Goal: Use online tool/utility

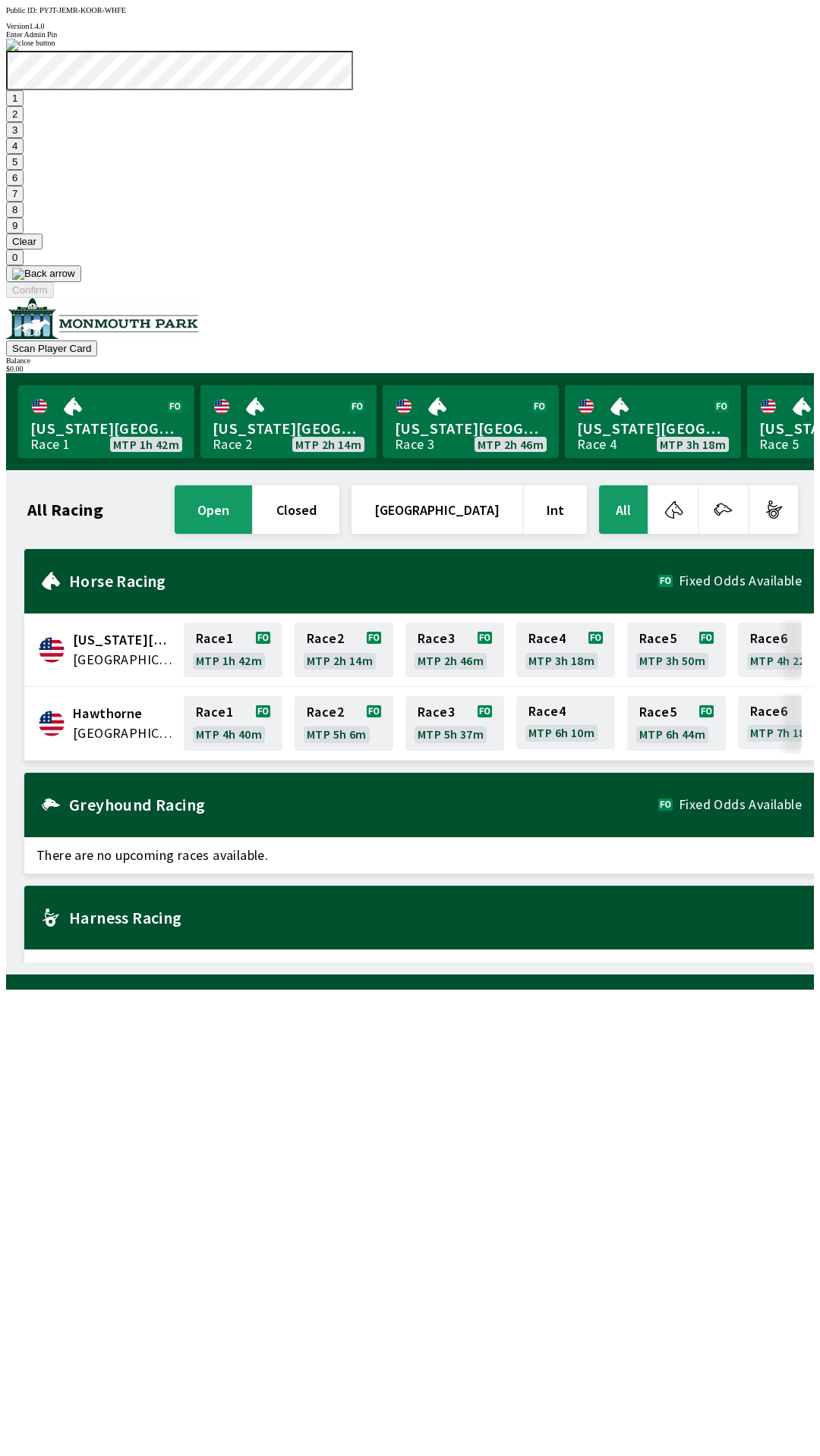
click at [24, 106] on button "1" at bounding box center [14, 98] width 17 height 16
click at [24, 234] on button "9" at bounding box center [14, 225] width 17 height 16
click at [24, 201] on button "7" at bounding box center [14, 194] width 17 height 16
click at [24, 138] on button "3" at bounding box center [14, 130] width 17 height 16
click at [54, 298] on button "Confirm" at bounding box center [29, 290] width 48 height 16
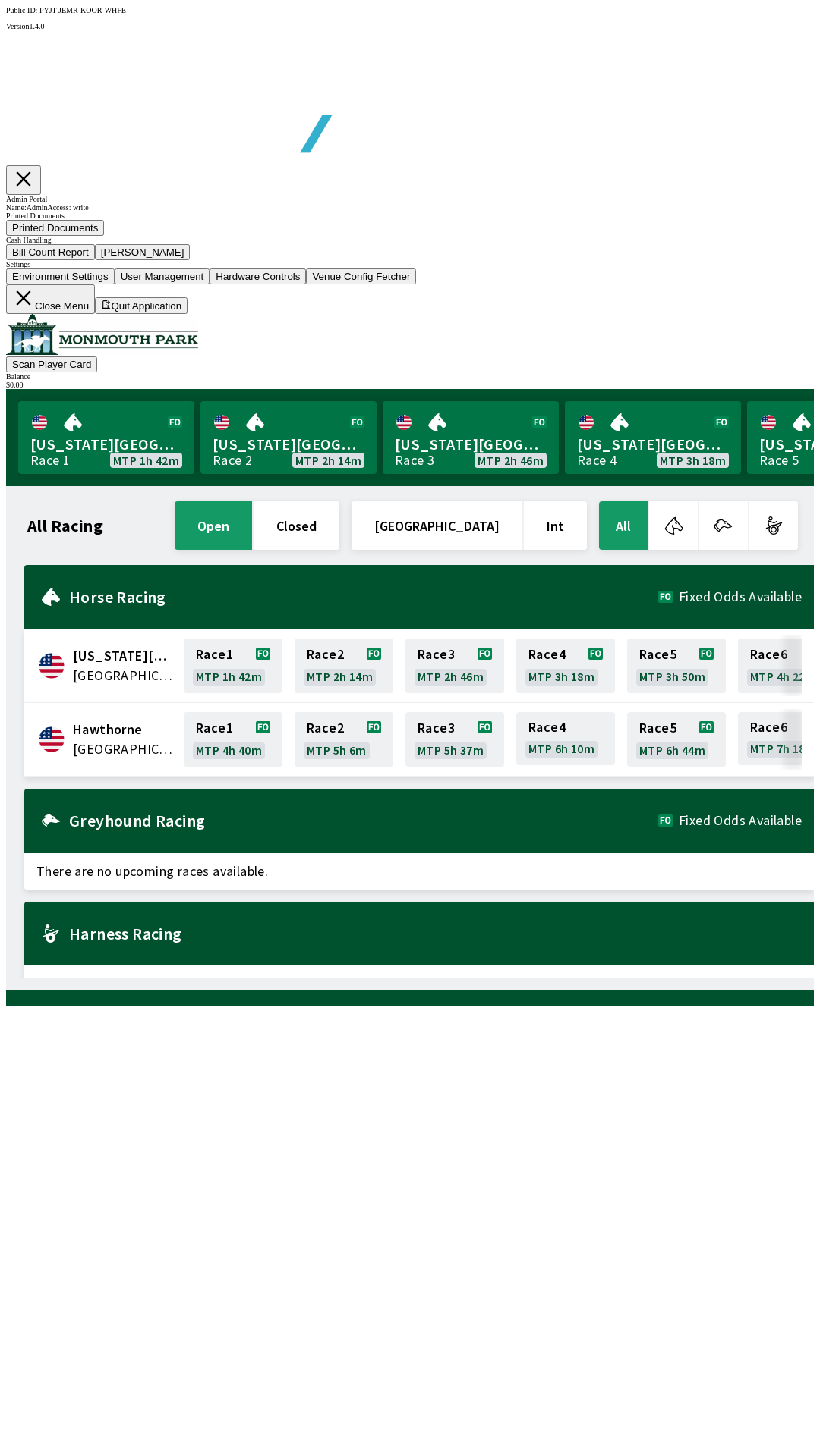
click at [95, 260] on button "Bill Count Report" at bounding box center [49, 252] width 88 height 16
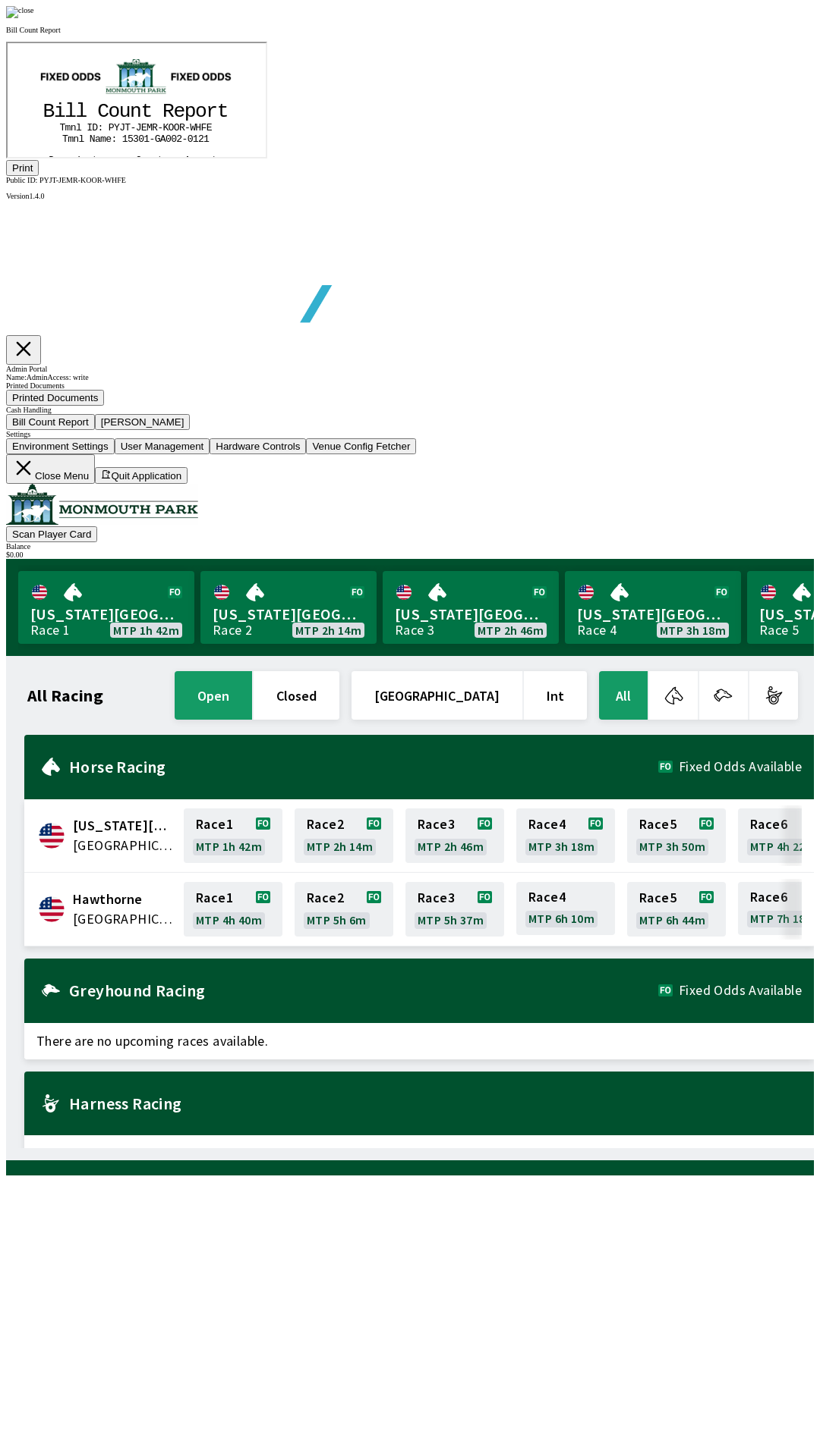
scroll to position [178, 0]
click at [701, 18] on div at bounding box center [410, 11] width 808 height 12
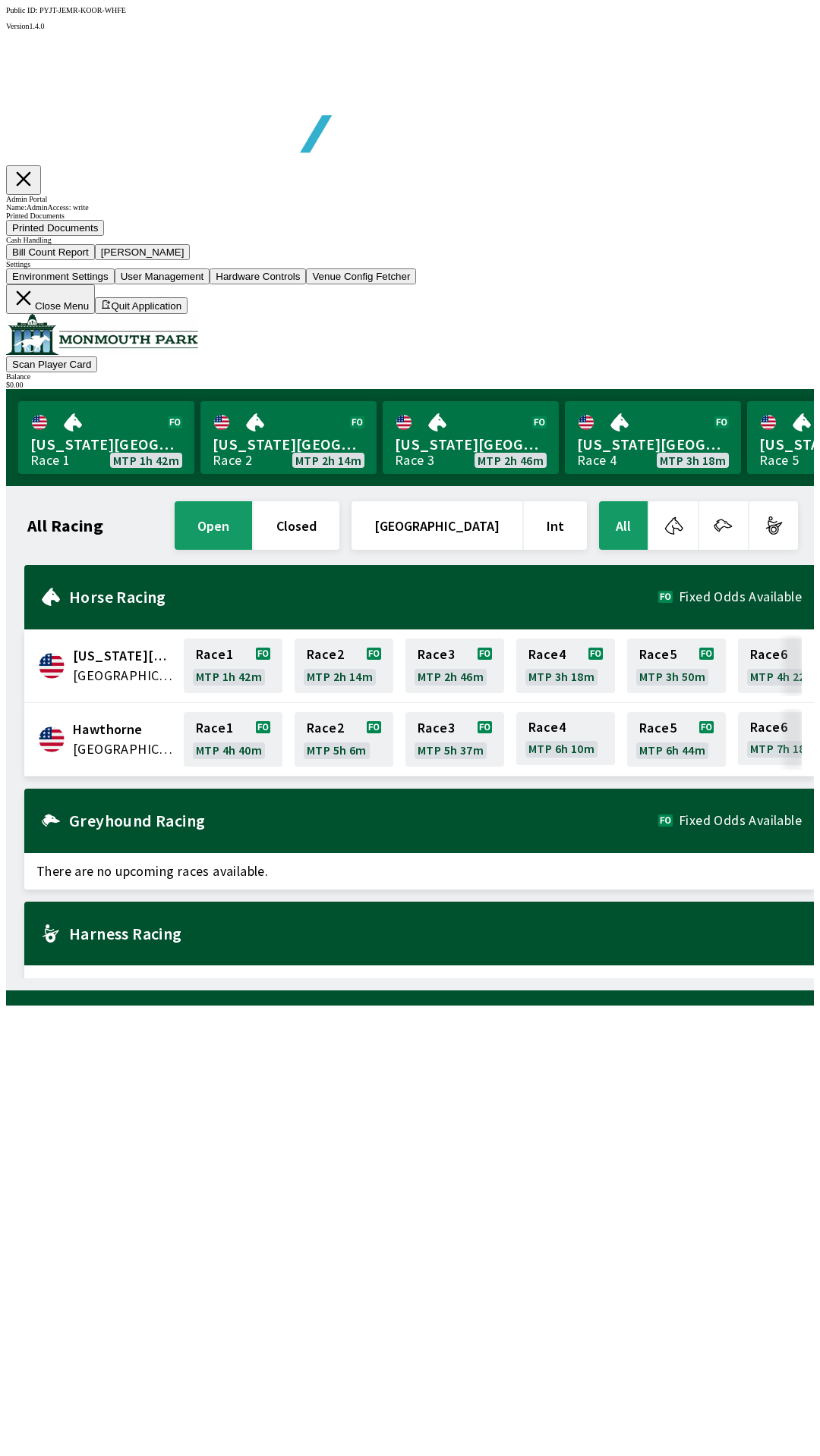
click at [95, 314] on button "Close Menu" at bounding box center [49, 298] width 88 height 29
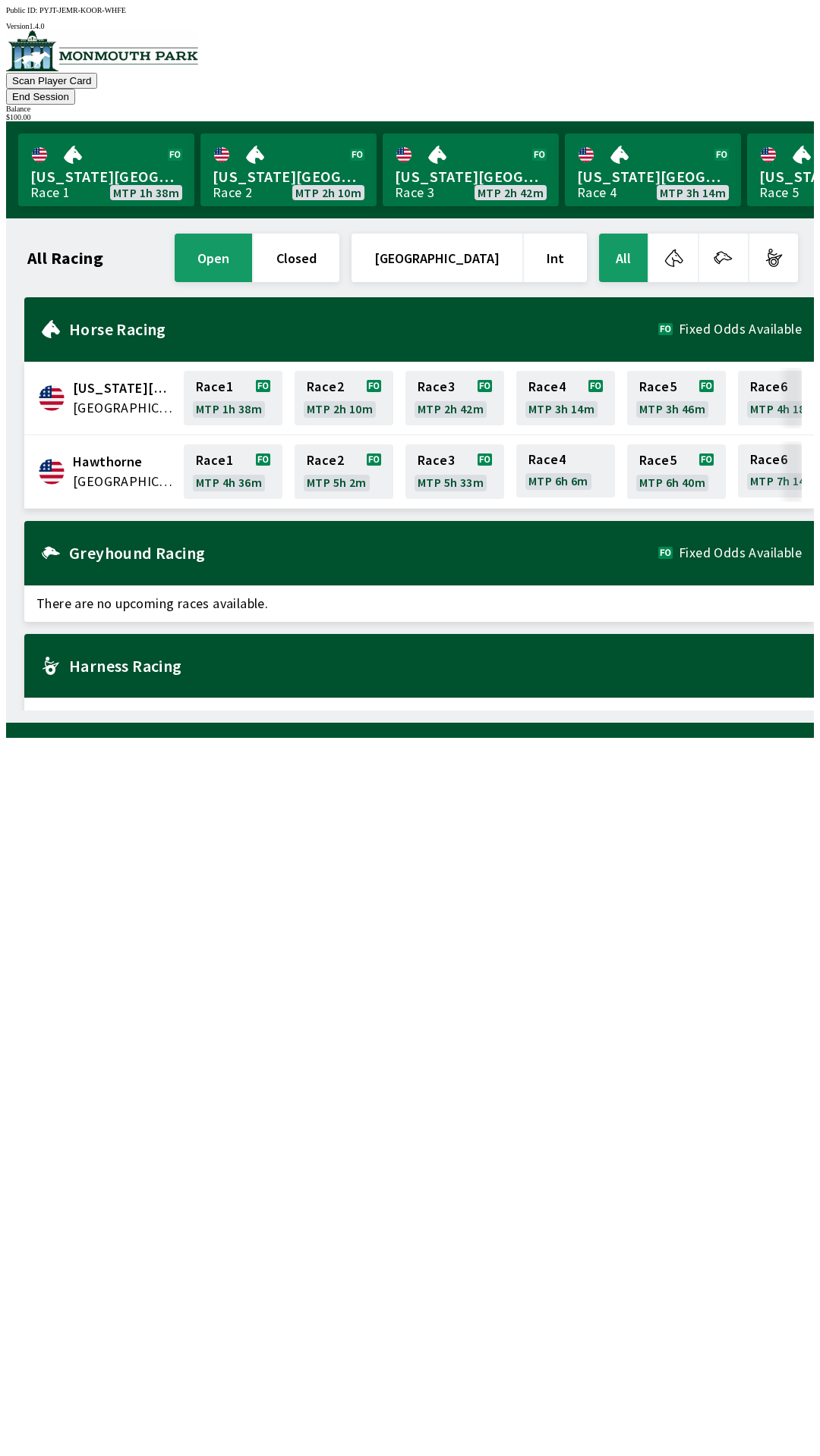
click at [75, 88] on button "End Session" at bounding box center [40, 96] width 69 height 16
